Goal: Information Seeking & Learning: Learn about a topic

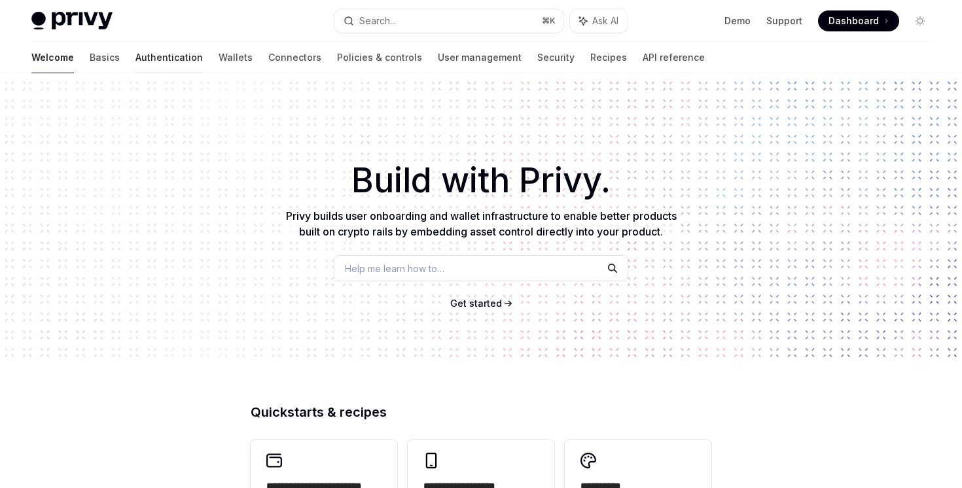
click at [135, 67] on link "Authentication" at bounding box center [168, 57] width 67 height 31
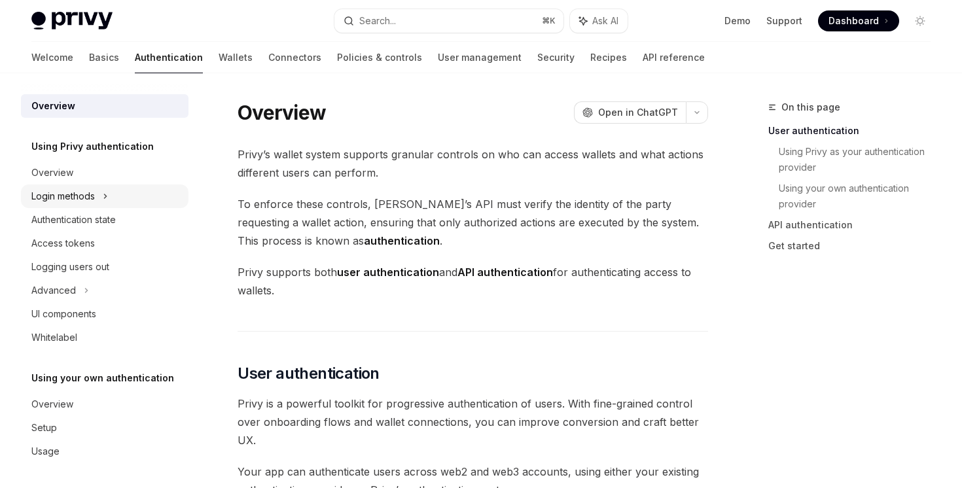
click at [101, 198] on div "Login methods" at bounding box center [105, 197] width 168 height 24
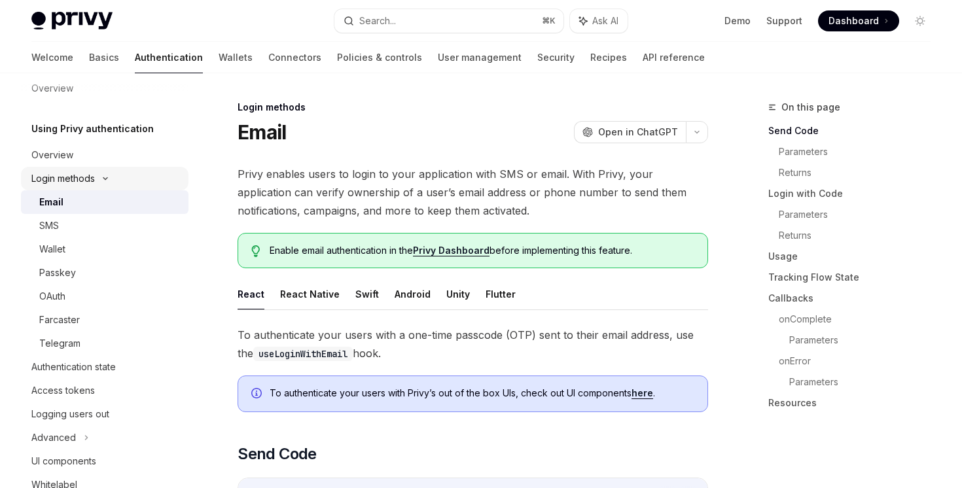
scroll to position [33, 0]
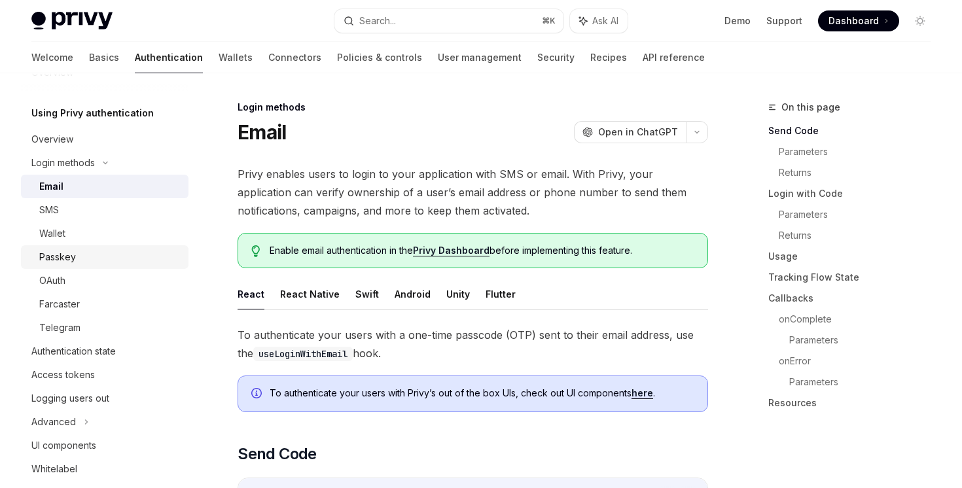
click at [73, 260] on div "Passkey" at bounding box center [57, 257] width 37 height 16
type textarea "*"
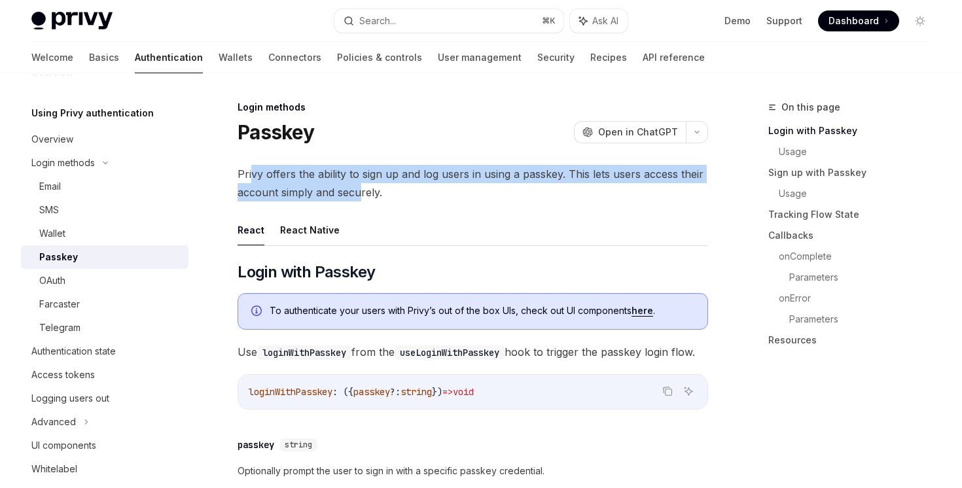
drag, startPoint x: 250, startPoint y: 173, endPoint x: 366, endPoint y: 201, distance: 119.0
click at [365, 201] on span "Privy offers the ability to sign up and log users in using a passkey. This lets…" at bounding box center [473, 183] width 470 height 37
click at [366, 201] on span "Privy offers the ability to sign up and log users in using a passkey. This lets…" at bounding box center [473, 183] width 470 height 37
